Goal: Obtain resource: Download file/media

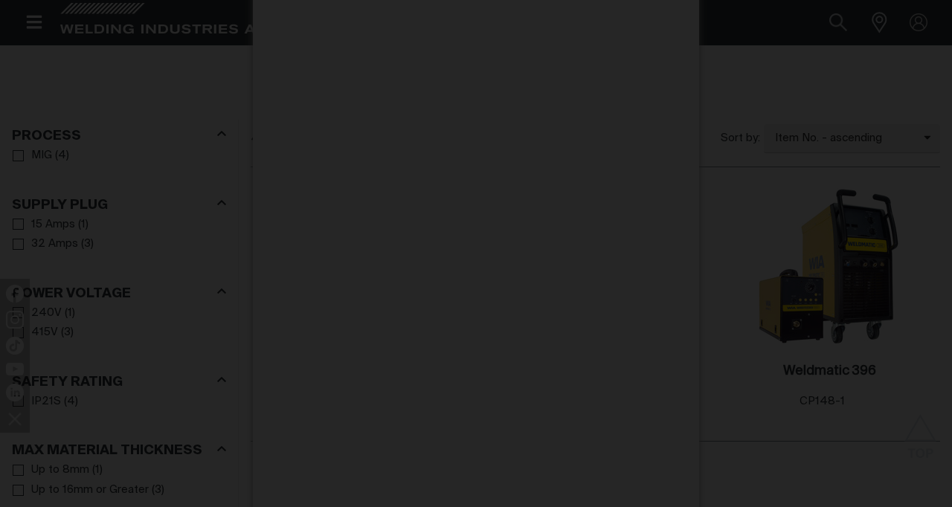
scroll to position [774, 0]
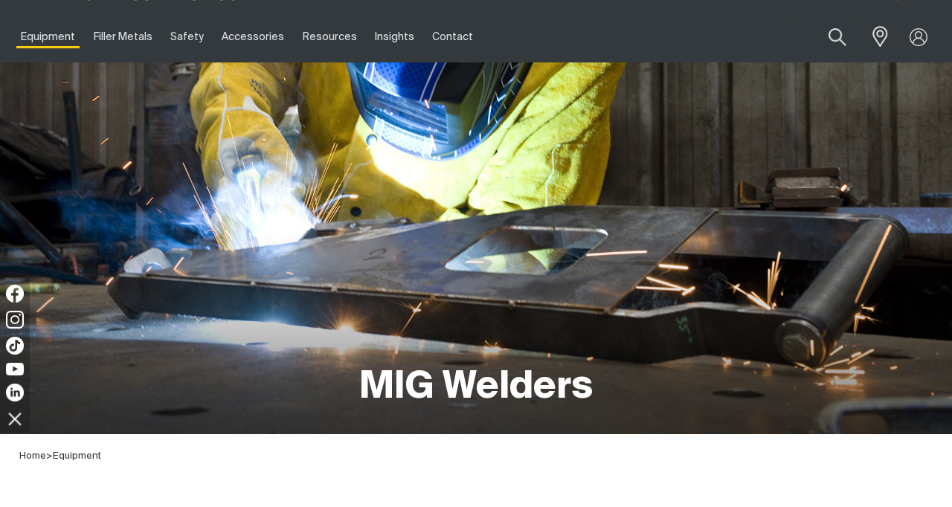
scroll to position [33, 0]
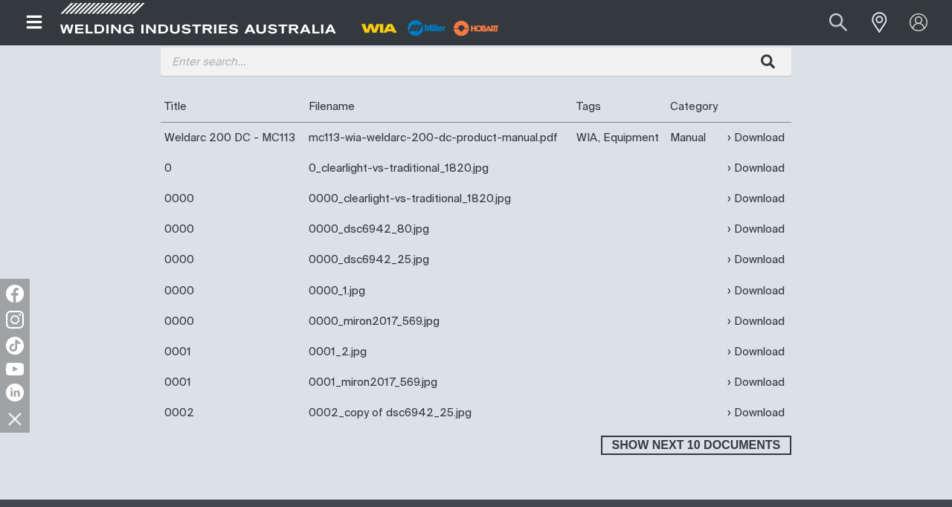
scroll to position [594, 0]
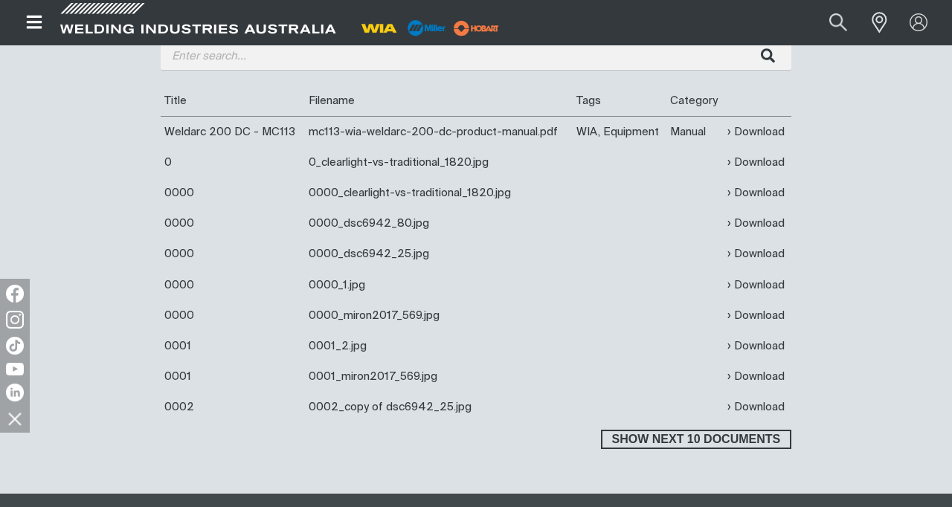
click at [752, 134] on link "Download" at bounding box center [755, 131] width 57 height 17
click at [766, 167] on link "Download" at bounding box center [755, 162] width 57 height 17
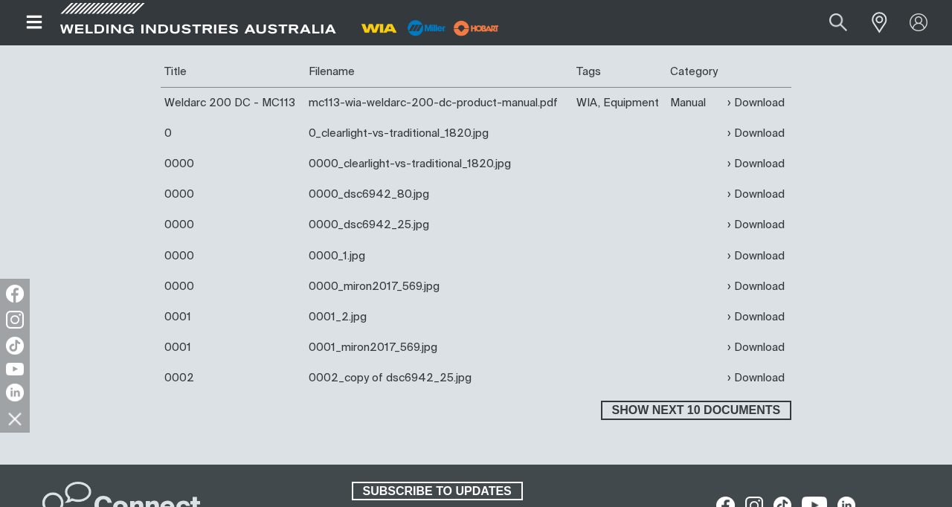
scroll to position [625, 0]
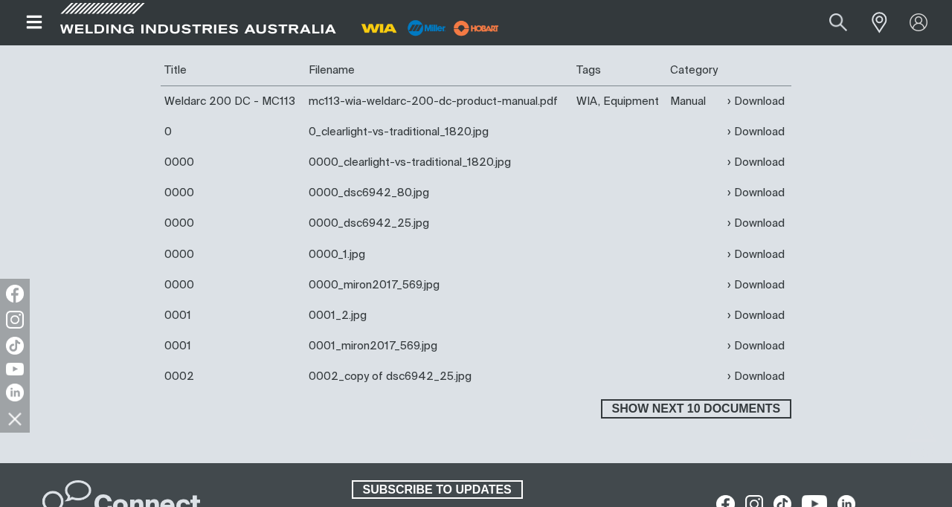
click at [744, 418] on button "Show next 10 documents" at bounding box center [696, 408] width 190 height 19
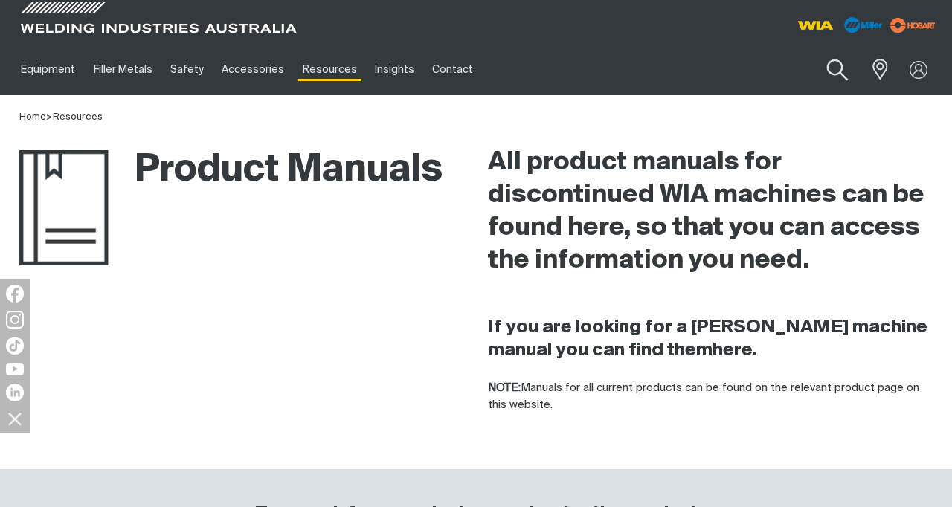
click at [834, 71] on button "Search products" at bounding box center [838, 70] width 60 height 42
click at [743, 74] on input "Search" at bounding box center [747, 69] width 229 height 33
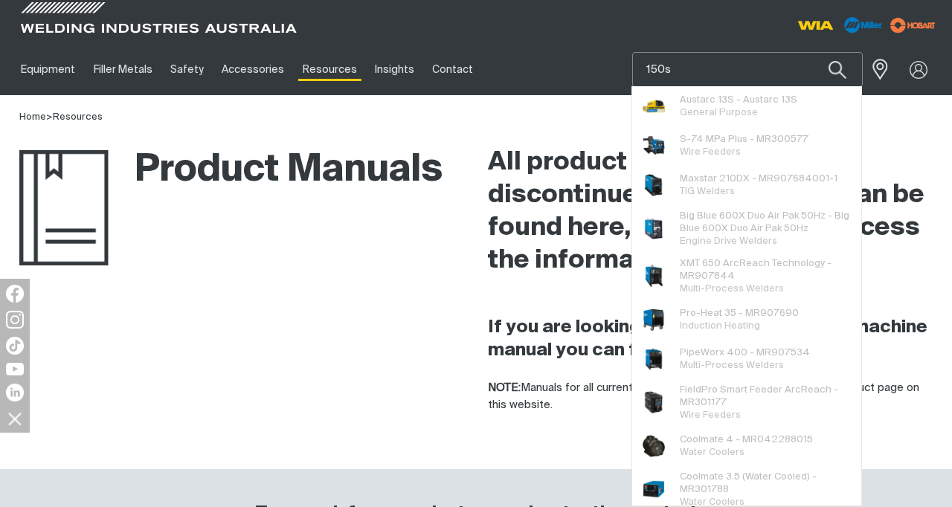
type input "150s"
click at [425, 227] on div "Product Manuals" at bounding box center [230, 209] width 423 height 166
